Goal: Navigation & Orientation: Find specific page/section

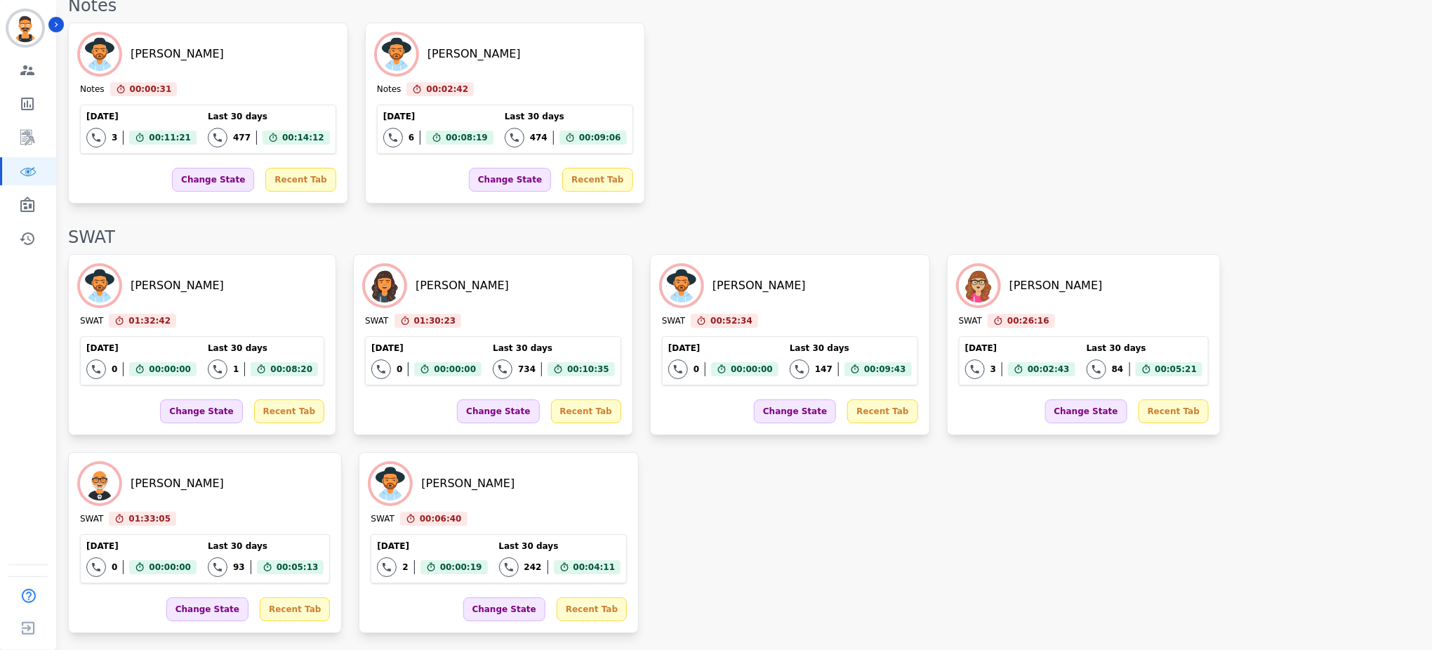
scroll to position [2062, 0]
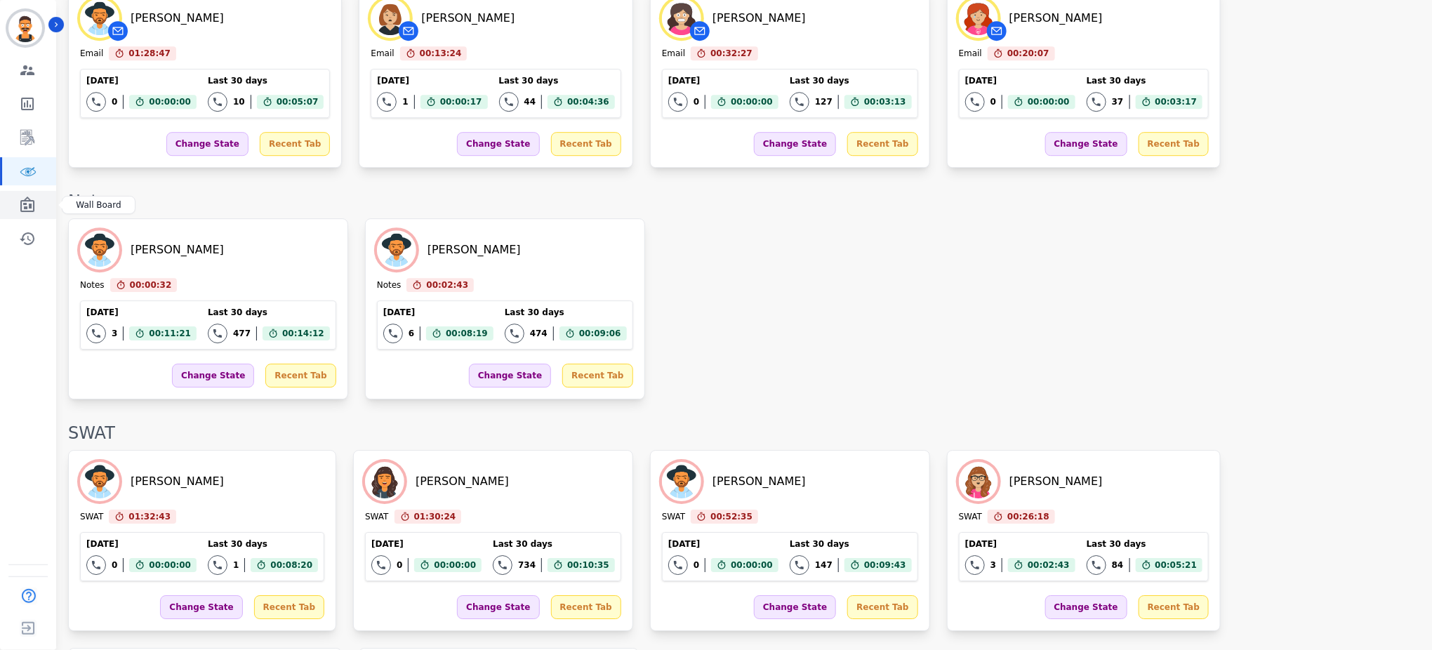
click at [32, 210] on icon "Sidebar" at bounding box center [27, 205] width 17 height 17
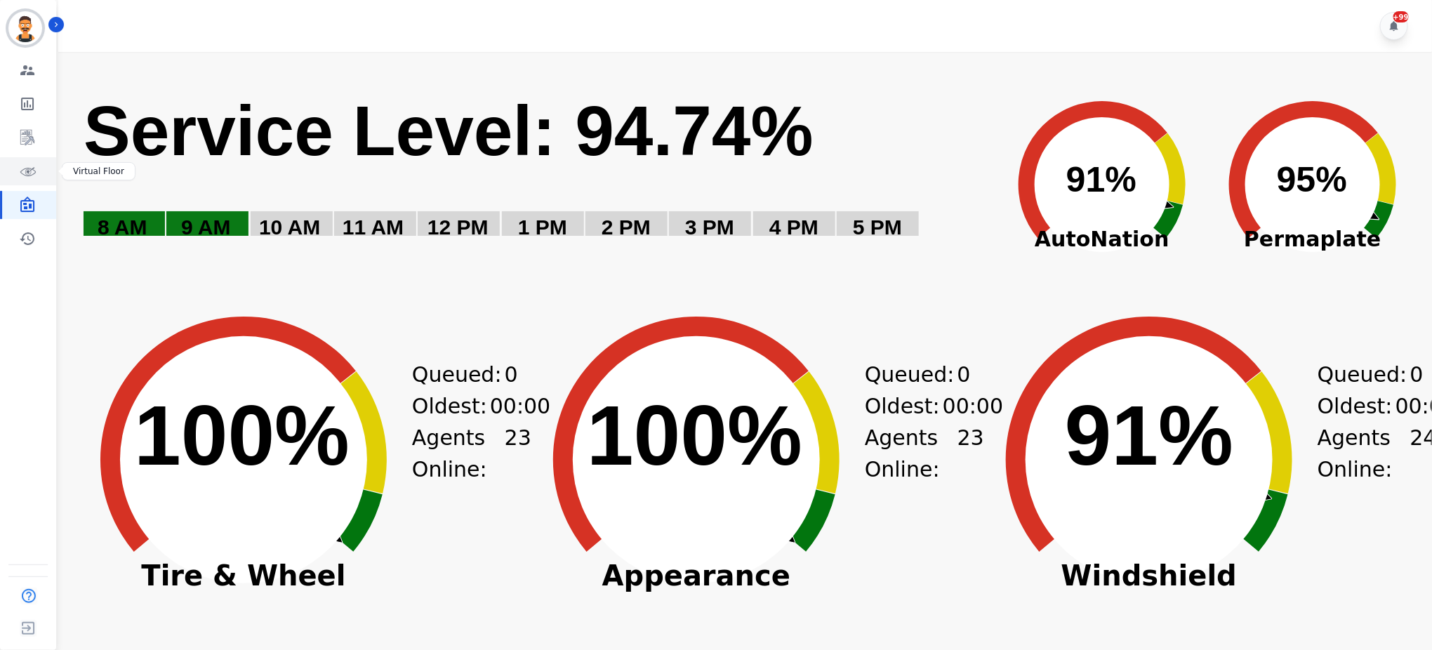
click at [32, 169] on icon "Sidebar" at bounding box center [28, 172] width 16 height 8
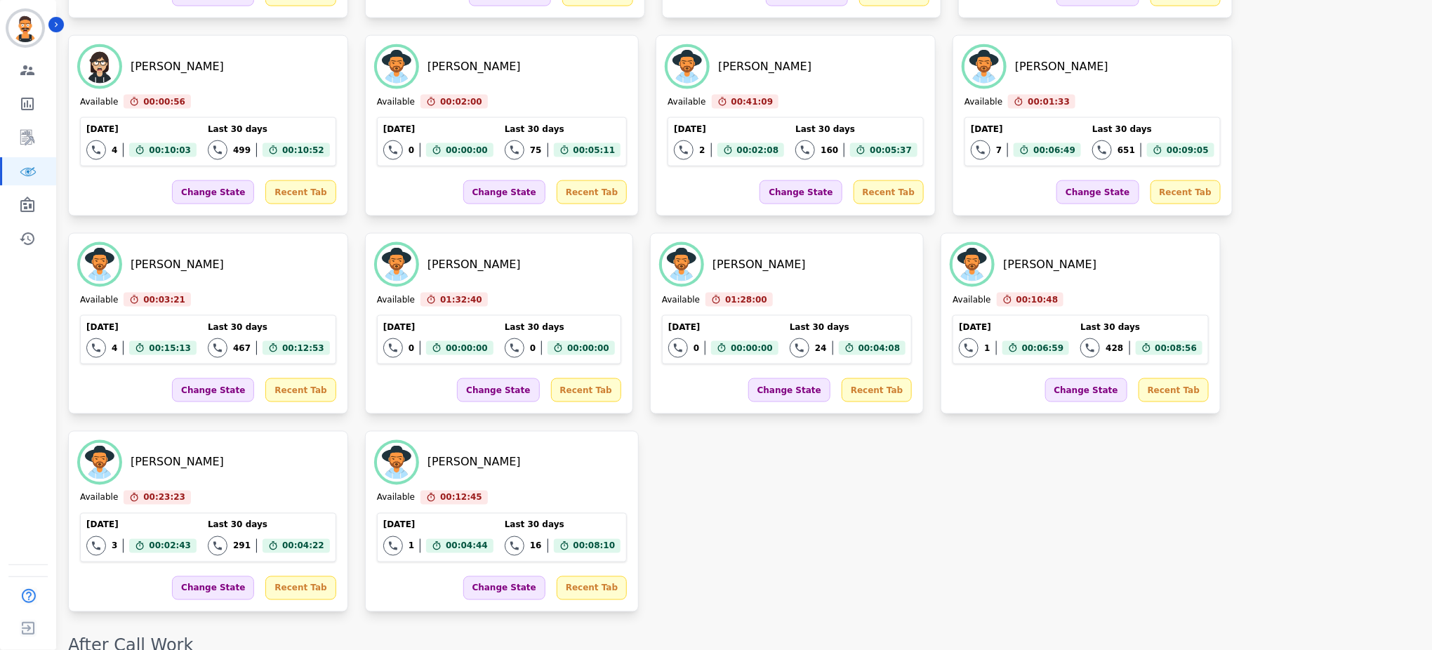
scroll to position [2062, 0]
